Goal: Download file/media: Obtain a digital file from the website

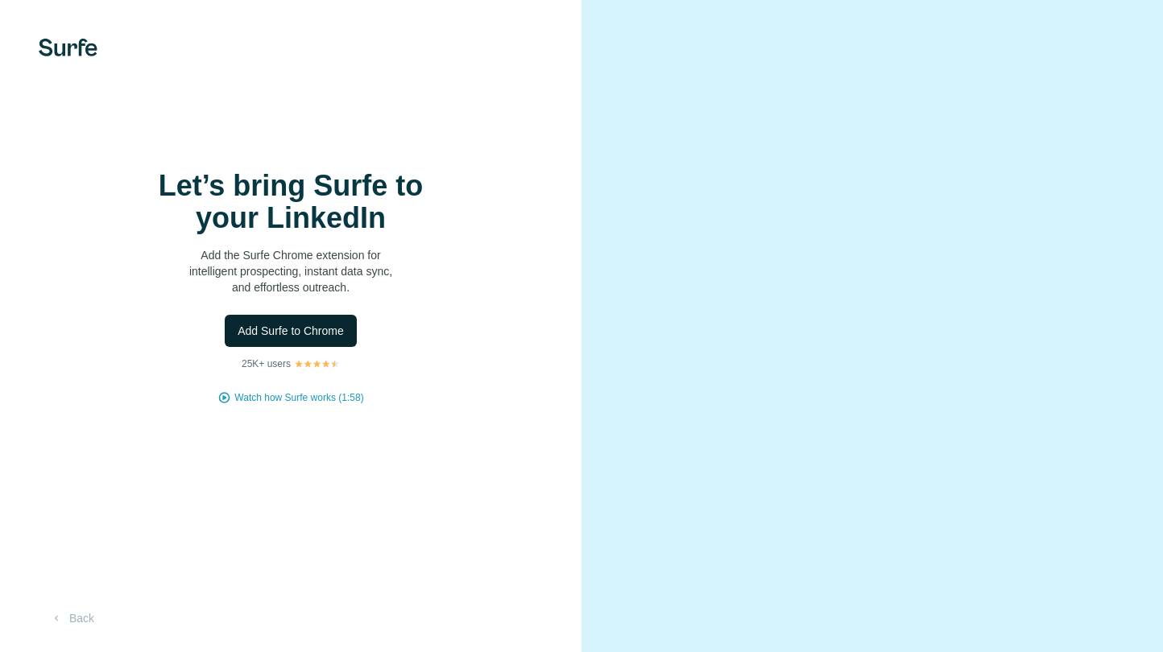
click at [307, 333] on span "Add Surfe to Chrome" at bounding box center [291, 331] width 106 height 16
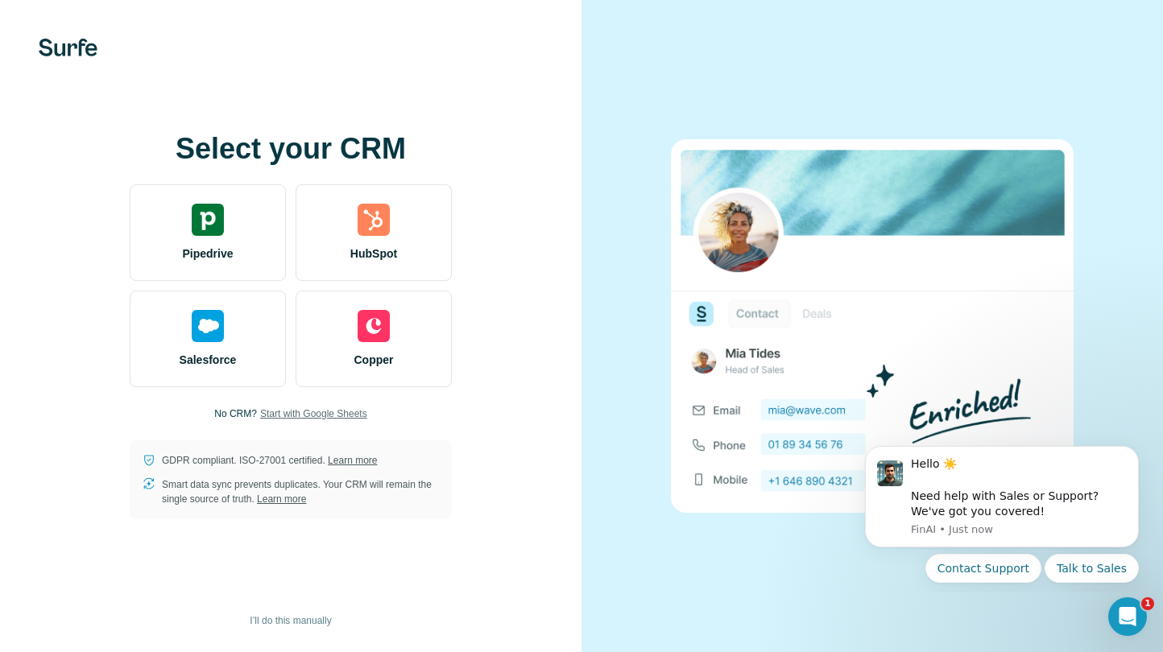
click at [332, 415] on span "Start with Google Sheets" at bounding box center [313, 414] width 107 height 14
click at [339, 412] on span "Start with Google Sheets" at bounding box center [313, 414] width 107 height 14
